Goal: Task Accomplishment & Management: Manage account settings

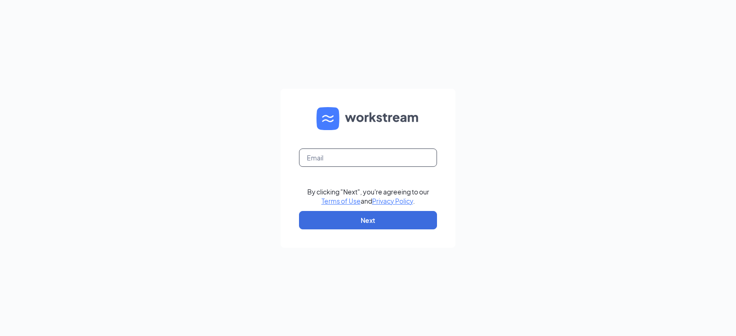
click at [345, 156] on input "text" at bounding box center [368, 158] width 138 height 18
type input "[PERSON_NAME][EMAIL_ADDRESS][PERSON_NAME][DOMAIN_NAME]"
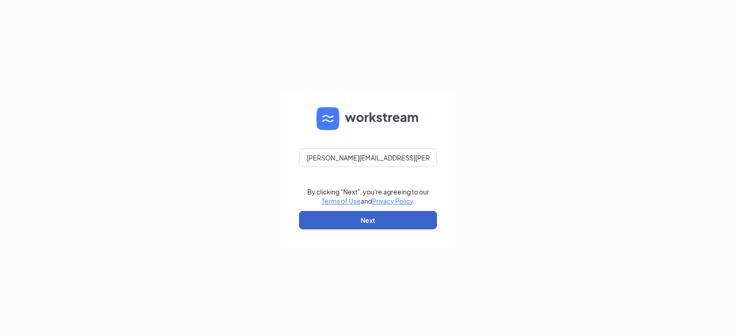
click at [395, 224] on button "Next" at bounding box center [368, 220] width 138 height 18
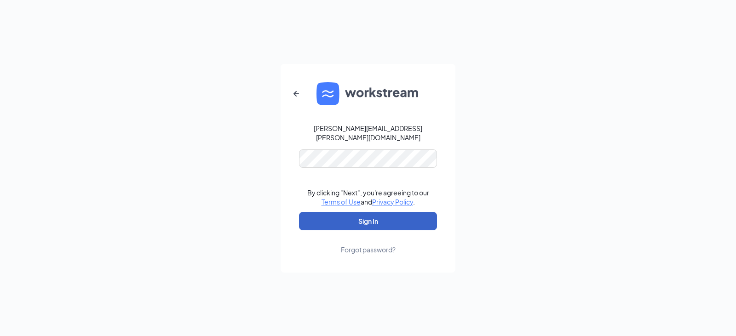
click at [380, 224] on button "Sign In" at bounding box center [368, 221] width 138 height 18
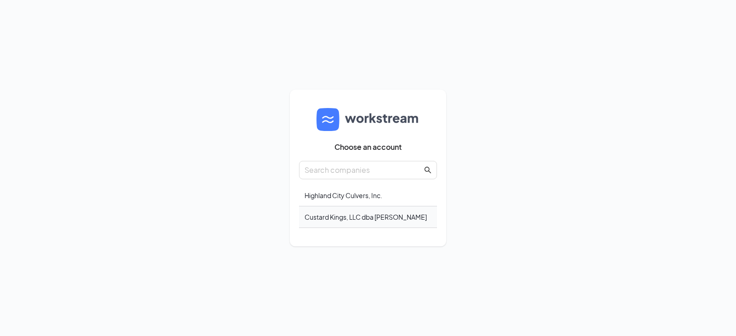
click at [381, 220] on div "Custard Kings, LLC dba Culver's" at bounding box center [368, 217] width 138 height 22
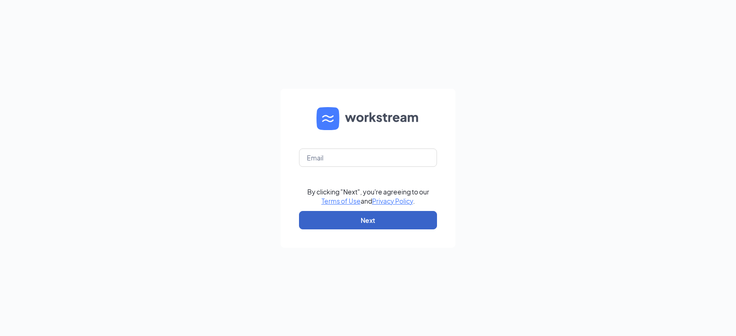
click at [354, 226] on button "Next" at bounding box center [368, 220] width 138 height 18
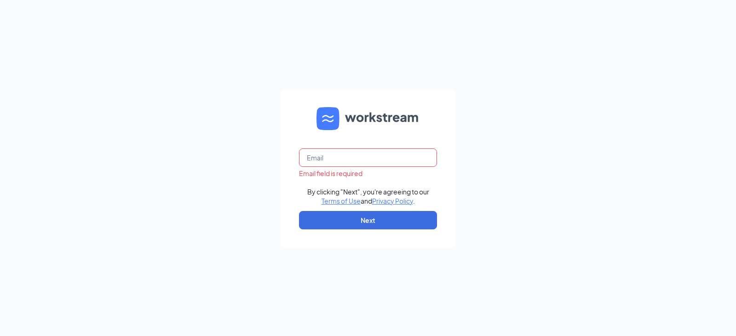
click at [353, 157] on input "text" at bounding box center [368, 158] width 138 height 18
type input "[PERSON_NAME][EMAIL_ADDRESS][PERSON_NAME][DOMAIN_NAME]"
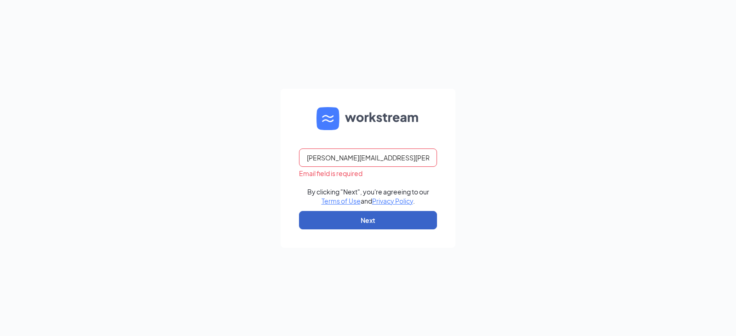
click at [366, 219] on button "Next" at bounding box center [368, 220] width 138 height 18
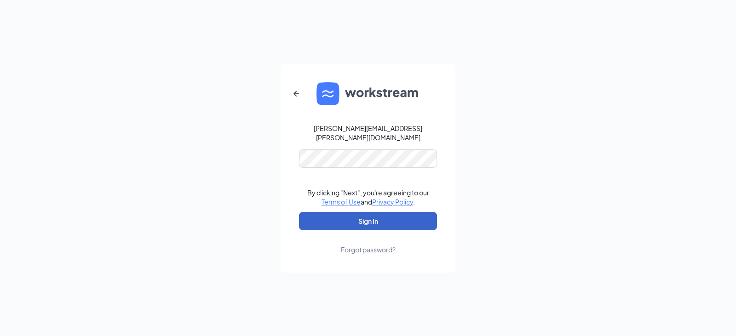
click at [369, 218] on button "Sign In" at bounding box center [368, 221] width 138 height 18
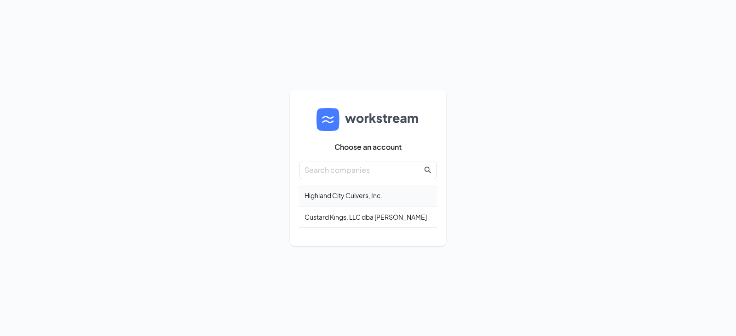
click at [341, 193] on div "Highland City Culvers, Inc." at bounding box center [368, 196] width 138 height 22
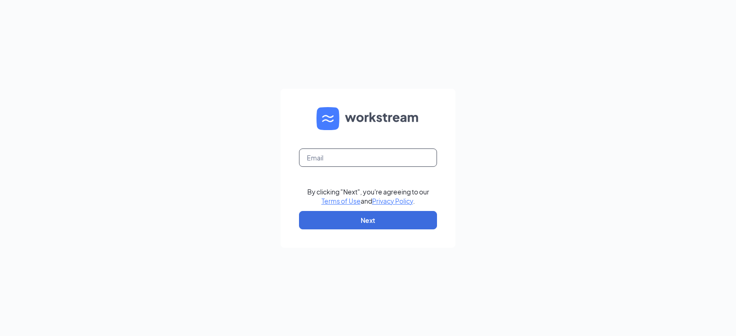
click at [341, 157] on input "text" at bounding box center [368, 158] width 138 height 18
type input "[PERSON_NAME][EMAIL_ADDRESS][PERSON_NAME][DOMAIN_NAME]"
click at [353, 163] on input "text" at bounding box center [368, 158] width 138 height 18
type input "[PERSON_NAME][EMAIL_ADDRESS][PERSON_NAME][DOMAIN_NAME]"
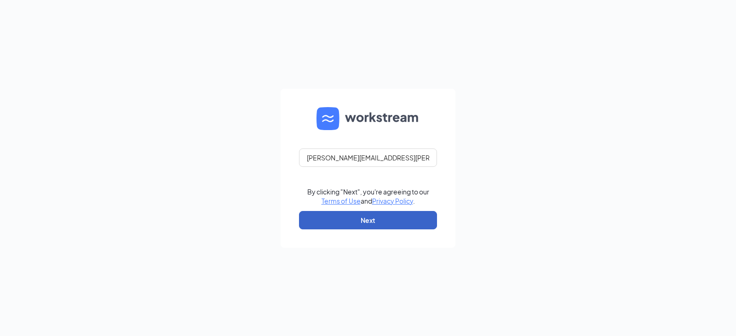
click at [345, 218] on button "Next" at bounding box center [368, 220] width 138 height 18
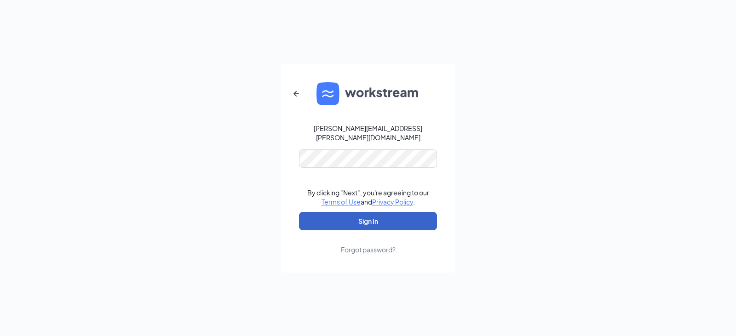
click at [374, 216] on button "Sign In" at bounding box center [368, 221] width 138 height 18
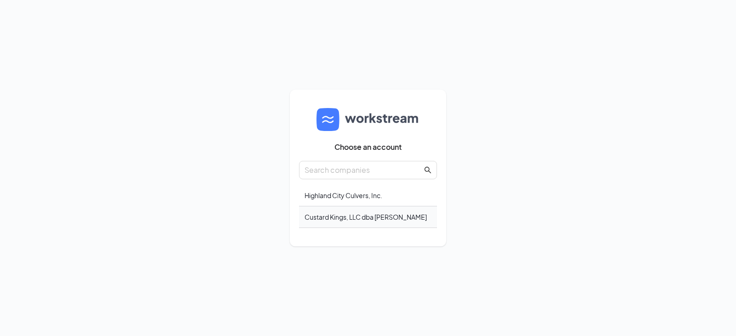
click at [361, 218] on div "Custard Kings, LLC dba Culver's" at bounding box center [368, 217] width 138 height 22
